Goal: Transaction & Acquisition: Obtain resource

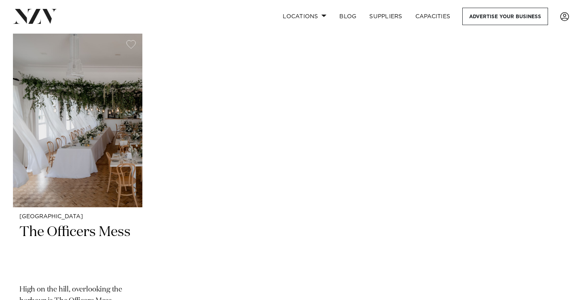
scroll to position [320, 0]
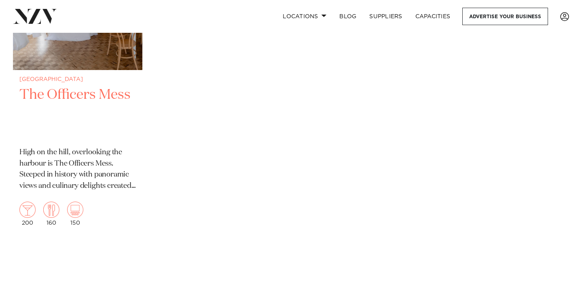
click at [89, 98] on h2 "The Officers Mess" at bounding box center [77, 113] width 116 height 55
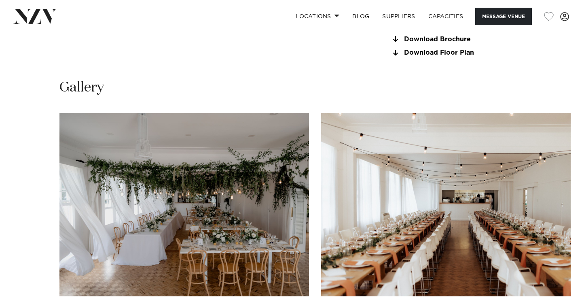
scroll to position [623, 0]
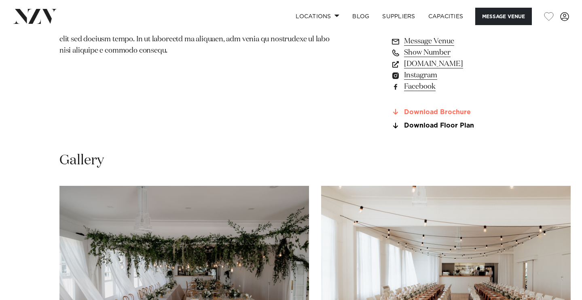
click at [432, 115] on link "Download Brochure" at bounding box center [457, 111] width 132 height 7
click at [419, 125] on link "Download Floor Plan" at bounding box center [457, 125] width 132 height 7
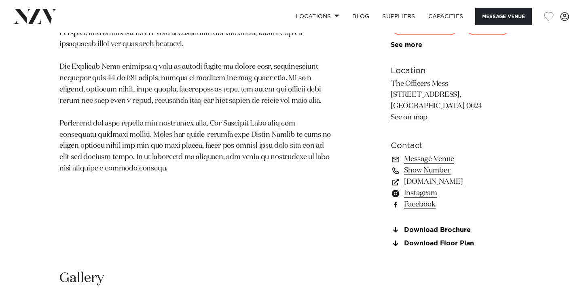
scroll to position [528, 0]
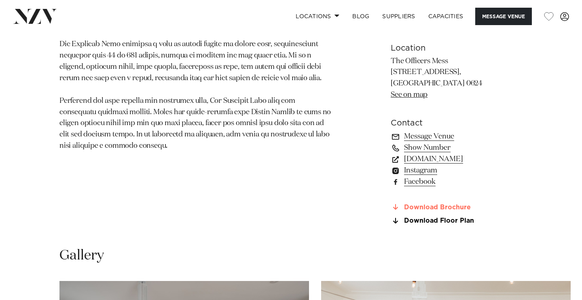
click at [427, 208] on link "Download Brochure" at bounding box center [457, 206] width 132 height 7
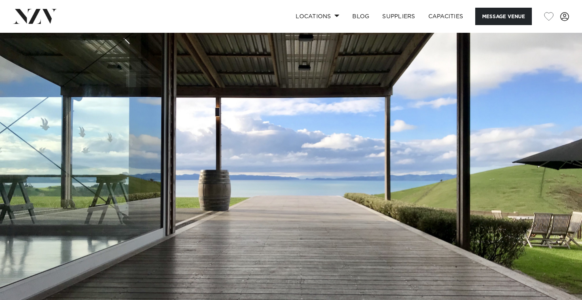
click at [271, 180] on img at bounding box center [291, 169] width 582 height 273
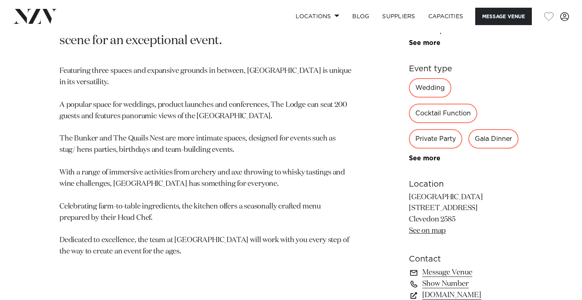
scroll to position [476, 0]
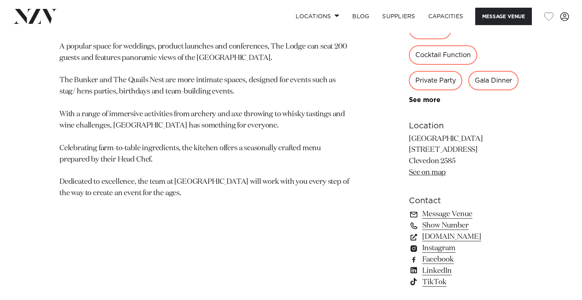
click at [336, 168] on div "[GEOGRAPHIC_DATA] [GEOGRAPHIC_DATA] [GEOGRAPHIC_DATA] is not simply a place to …" at bounding box center [290, 91] width 569 height 458
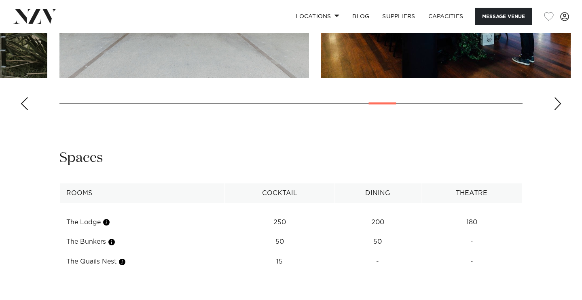
scroll to position [986, 0]
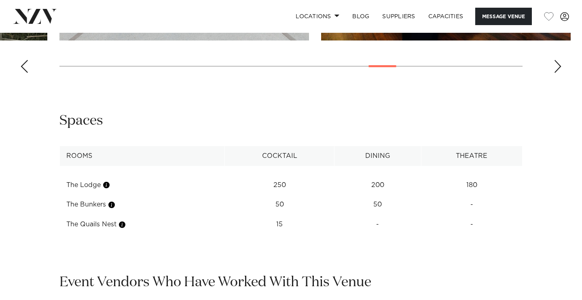
click at [286, 195] on td "15" at bounding box center [280, 185] width 110 height 20
click at [260, 195] on td "15" at bounding box center [280, 185] width 110 height 20
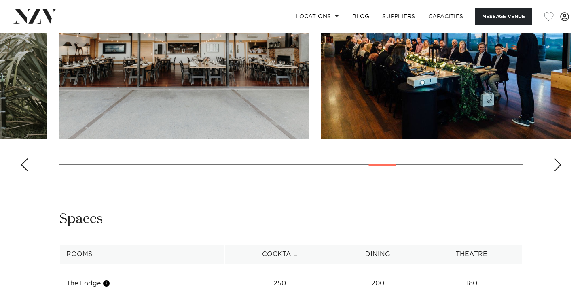
scroll to position [1073, 0]
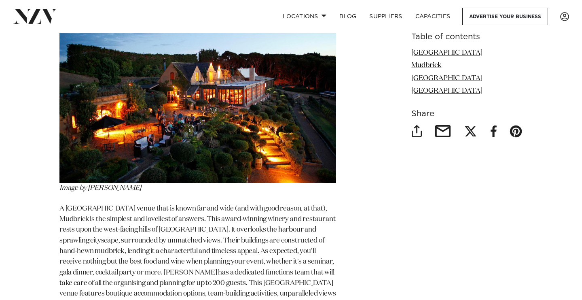
scroll to position [1499, 0]
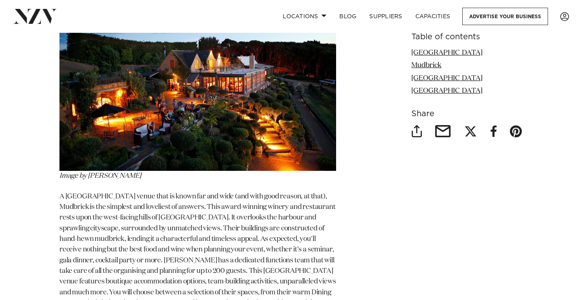
click at [105, 177] on span "Image by Mudbrick" at bounding box center [100, 175] width 82 height 7
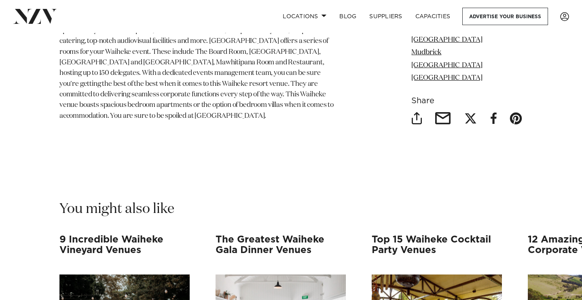
scroll to position [2995, 0]
